Goal: Information Seeking & Learning: Learn about a topic

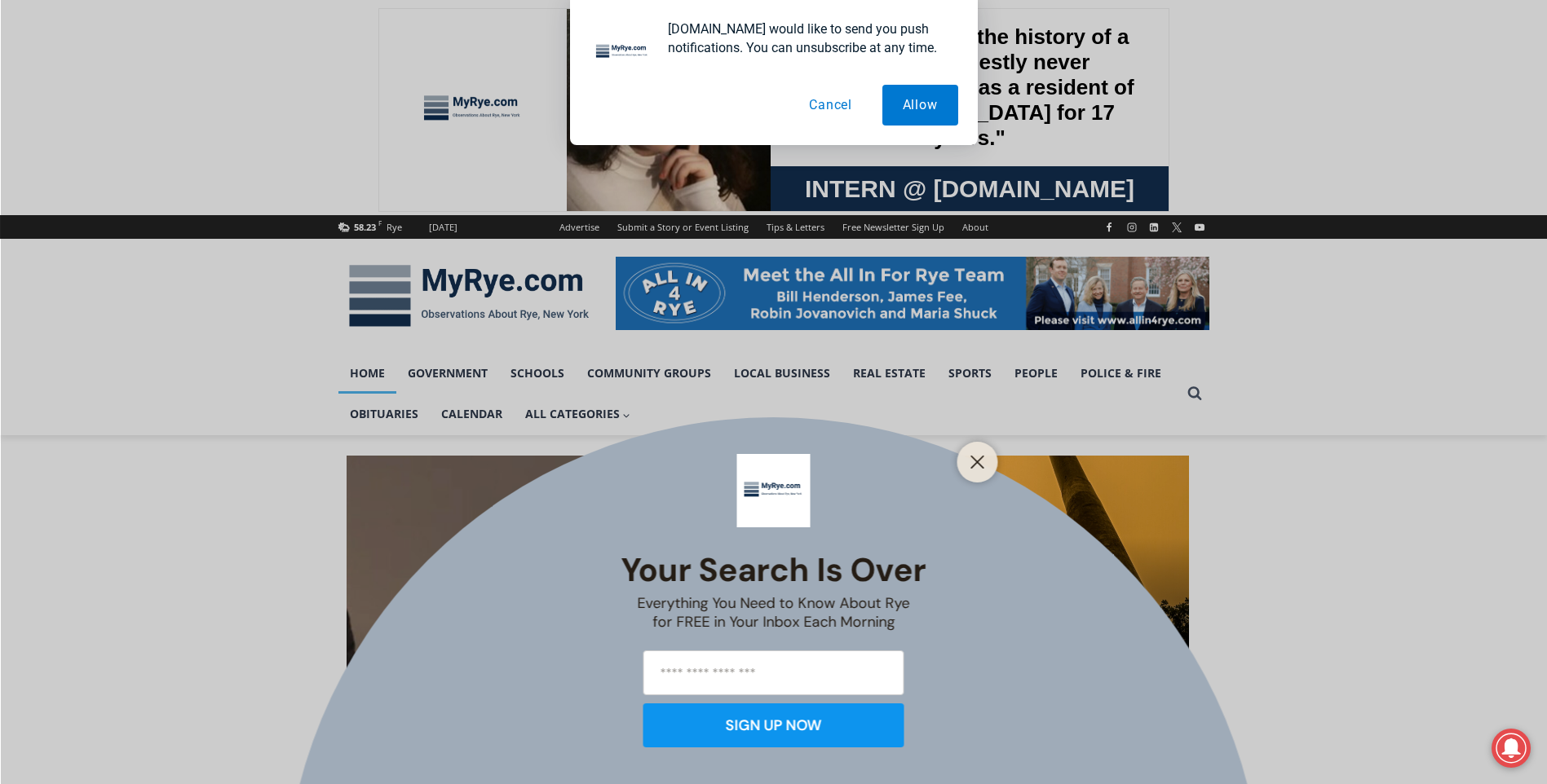
click at [831, 111] on button "Cancel" at bounding box center [831, 105] width 84 height 41
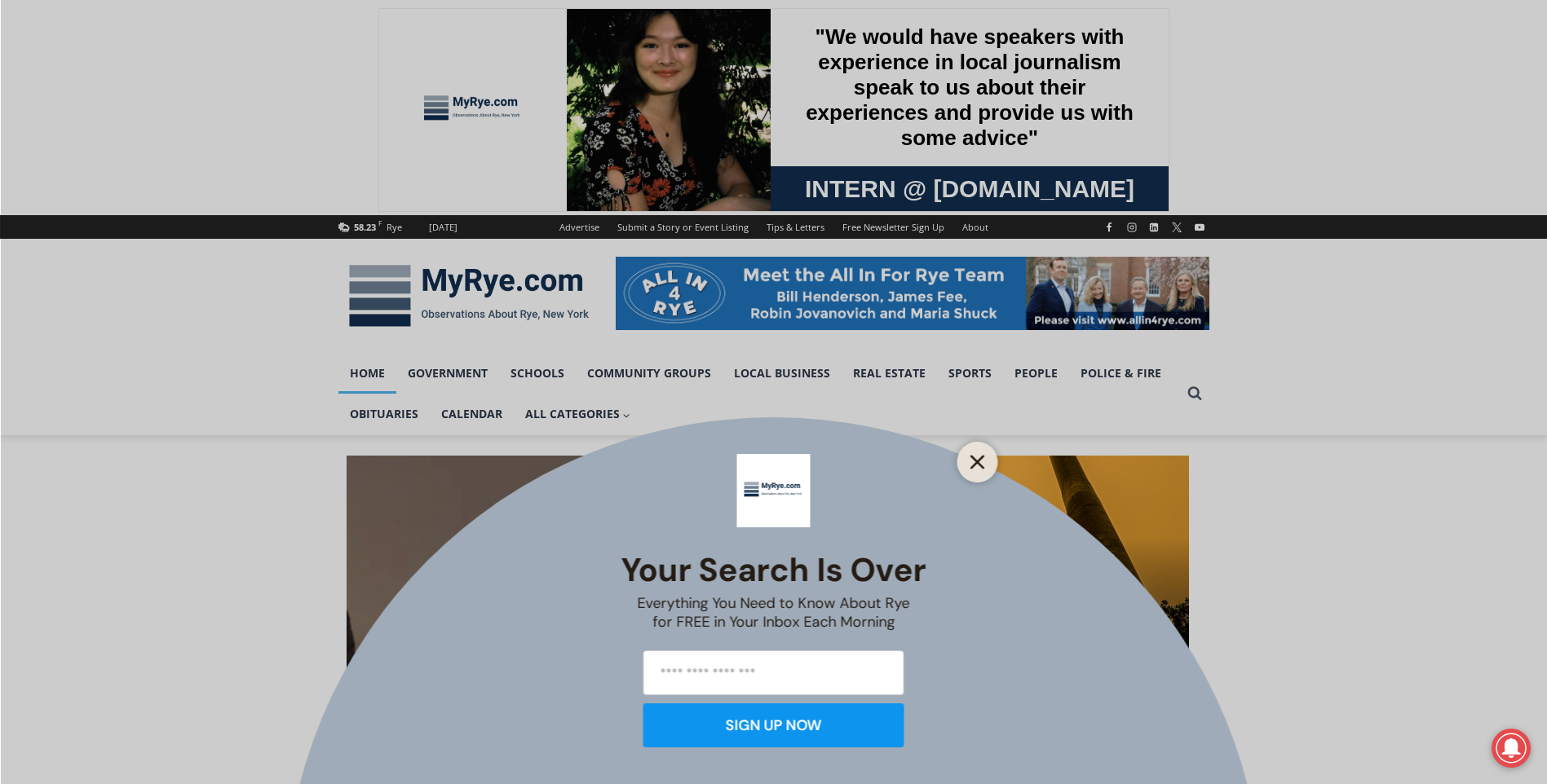
click at [973, 464] on icon "Close" at bounding box center [978, 461] width 14 height 14
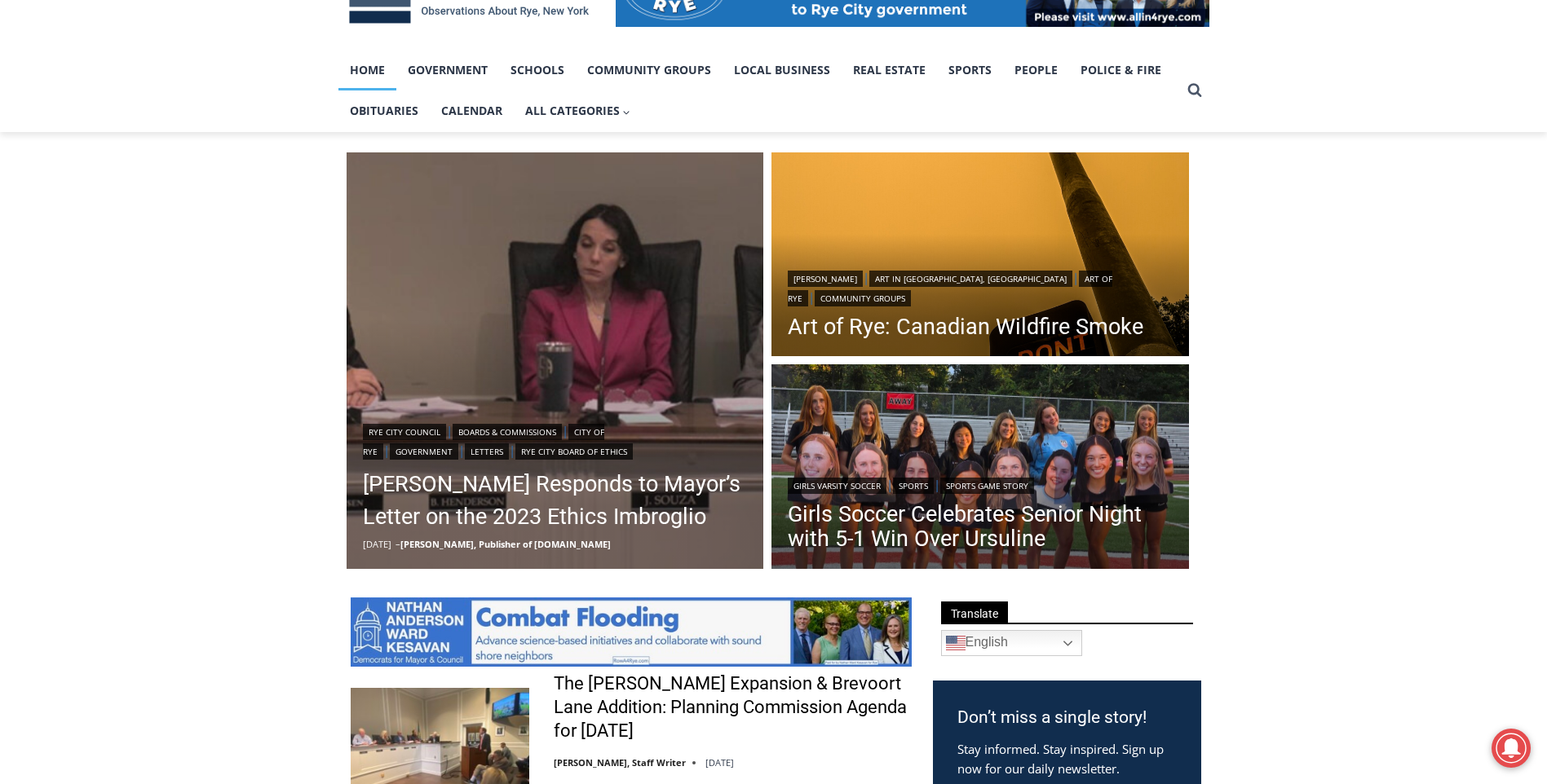
scroll to position [326, 0]
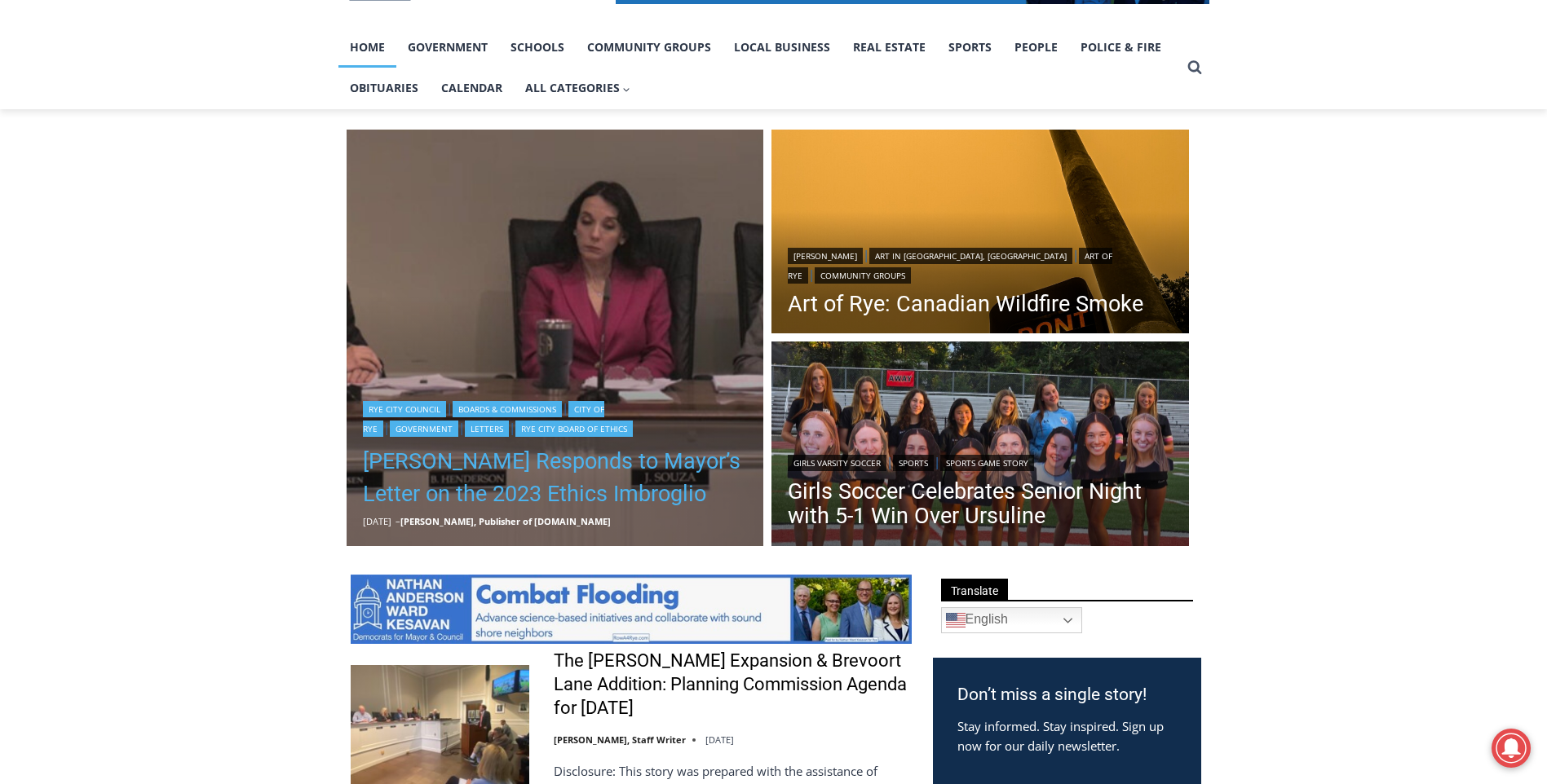
click at [394, 455] on link "[PERSON_NAME] Responds to Mayor’s Letter on the 2023 Ethics Imbroglio" at bounding box center [556, 478] width 385 height 66
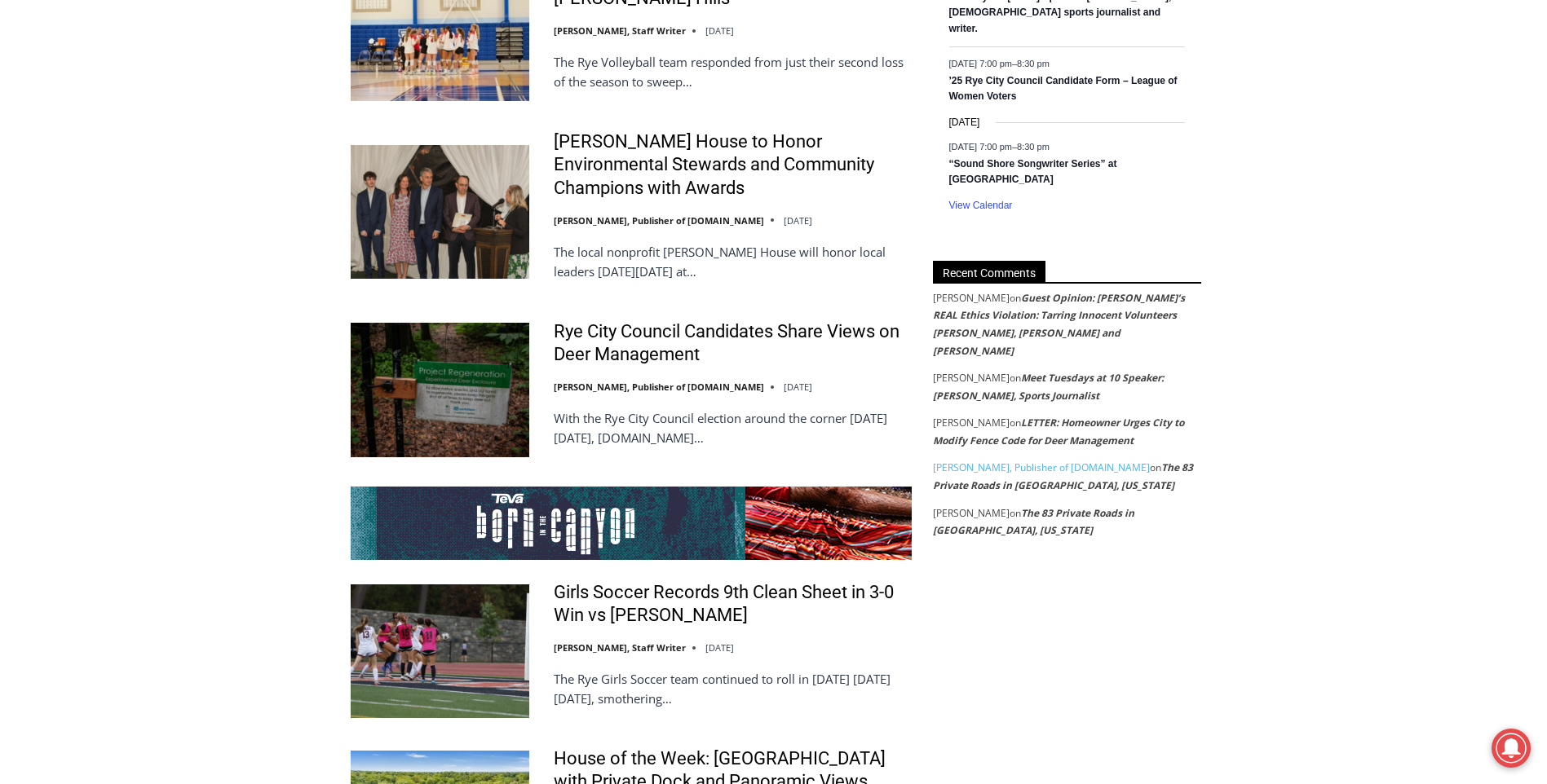
scroll to position [3017, 0]
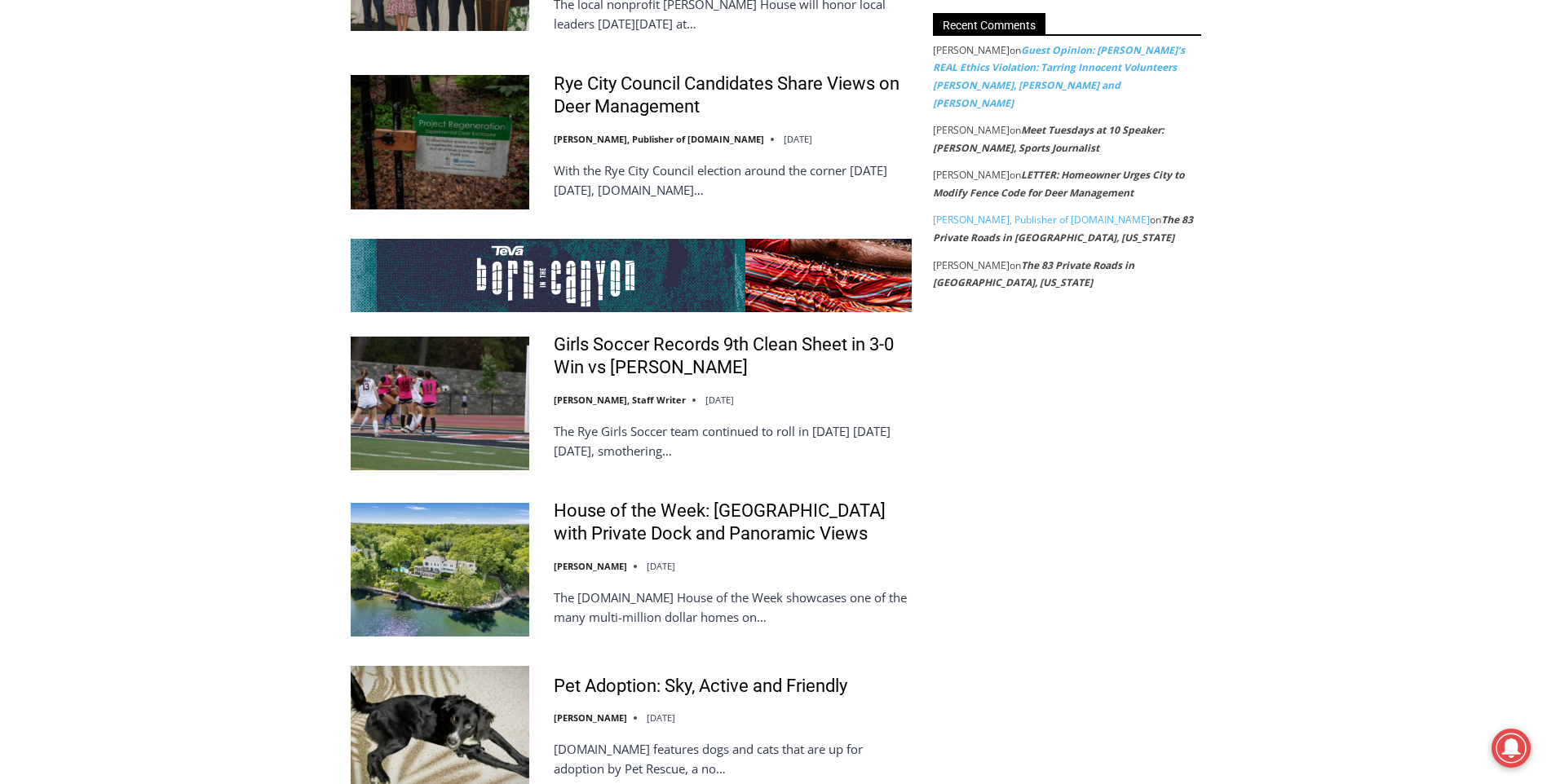
click at [1063, 43] on link "Guest Opinion: [PERSON_NAME]’s REAL Ethics Violation: Tarring Innocent Voluntee…" at bounding box center [1059, 76] width 252 height 67
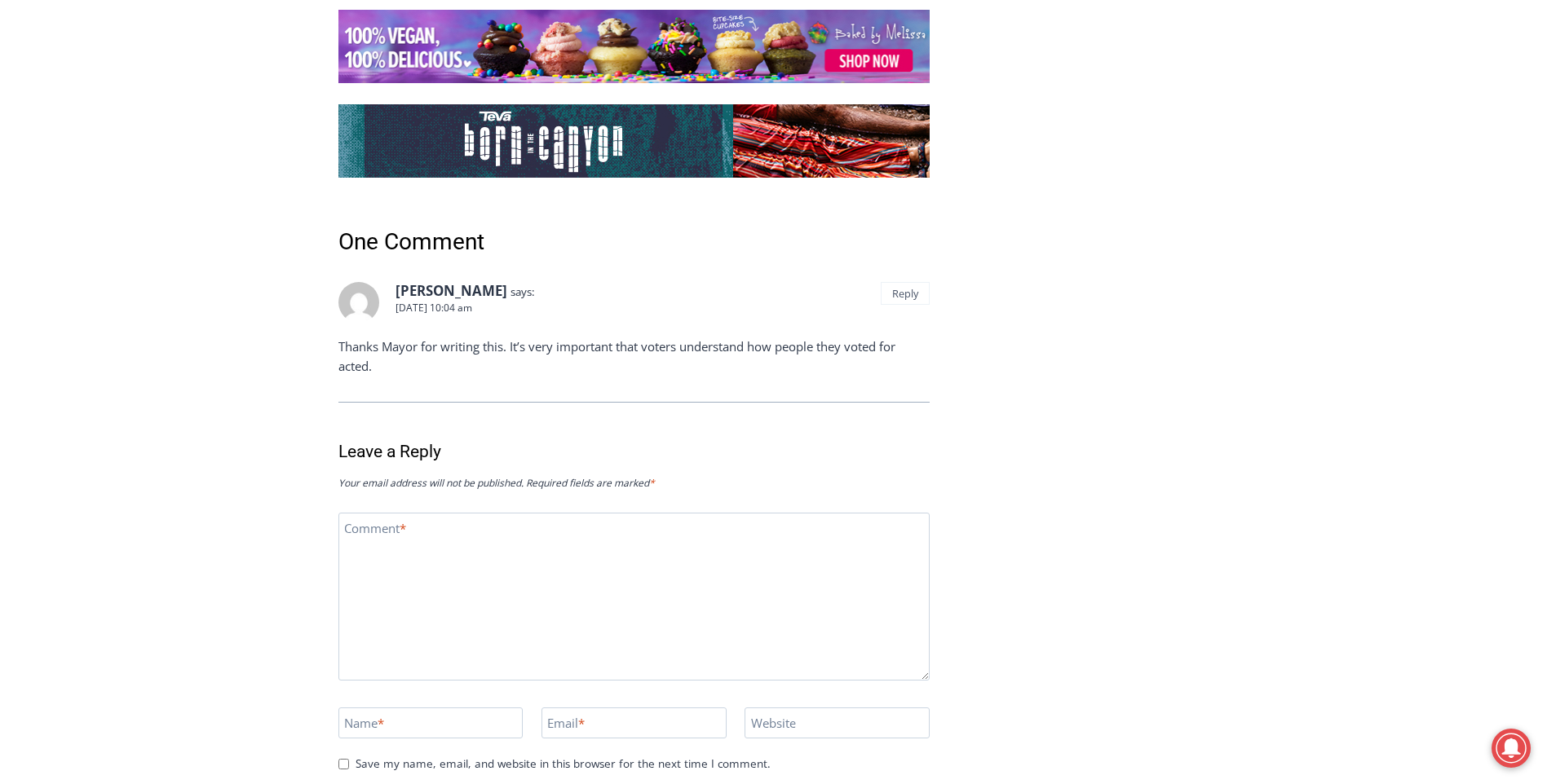
scroll to position [4252, 0]
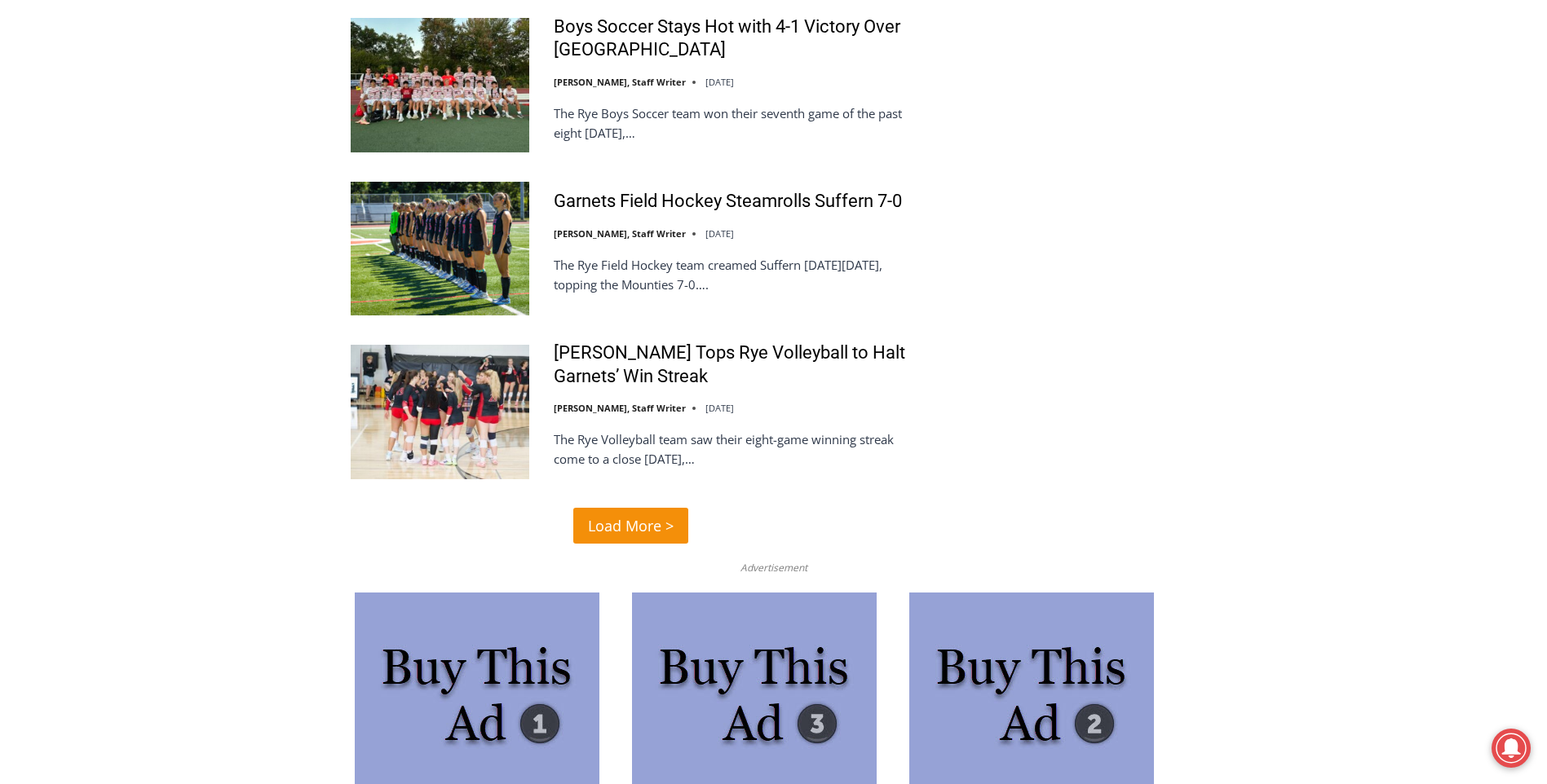
scroll to position [3832, 0]
